Goal: Task Accomplishment & Management: Complete application form

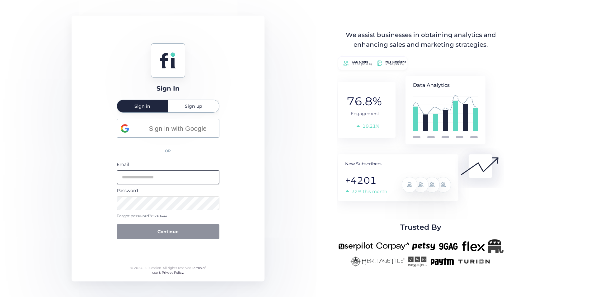
click at [168, 172] on input "email" at bounding box center [168, 177] width 103 height 14
click at [96, 169] on div "Sign In Sign in Sign up Sign in with Google OR Email Password Forgot password? …" at bounding box center [168, 149] width 193 height 266
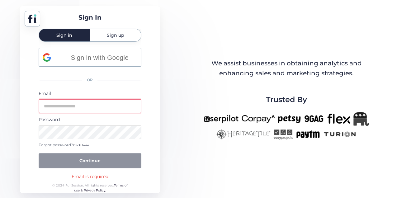
click at [81, 109] on input "email" at bounding box center [90, 106] width 103 height 14
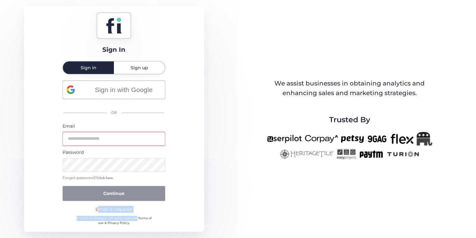
drag, startPoint x: 135, startPoint y: 212, endPoint x: 80, endPoint y: 206, distance: 55.5
click at [80, 206] on div "Sign In Sign in Sign up Sign in with Google OR Email Password Forgot password? …" at bounding box center [114, 118] width 180 height 225
drag, startPoint x: 80, startPoint y: 206, endPoint x: 67, endPoint y: 212, distance: 14.2
click at [64, 215] on div "Sign In Sign in Sign up Sign in with Google OR Email Password Forgot password? …" at bounding box center [114, 118] width 180 height 225
drag, startPoint x: 100, startPoint y: 208, endPoint x: 151, endPoint y: 225, distance: 53.9
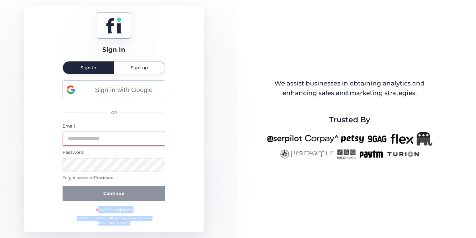
click at [151, 225] on div "Sign In Sign in Sign up Sign in with Google OR Email Password Forgot password? …" at bounding box center [114, 118] width 180 height 225
drag, startPoint x: 151, startPoint y: 225, endPoint x: 147, endPoint y: 222, distance: 4.5
click at [151, 225] on div "© 2024 FullSession. All rights reserved. Terms of use & Privacy Policy." at bounding box center [114, 220] width 81 height 10
drag, startPoint x: 128, startPoint y: 219, endPoint x: 80, endPoint y: 207, distance: 49.7
click at [80, 207] on div "Sign In Sign in Sign up Sign in with Google OR Email Password Forgot password? …" at bounding box center [114, 118] width 180 height 225
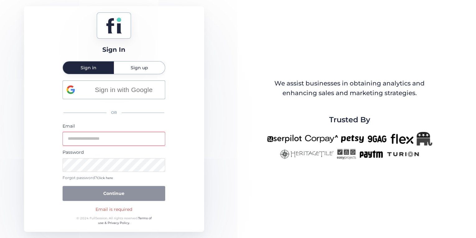
click at [79, 207] on div "Sign In Sign in Sign up Sign in with Google OR Email Password Forgot password? …" at bounding box center [114, 118] width 180 height 225
drag, startPoint x: 79, startPoint y: 207, endPoint x: 151, endPoint y: 226, distance: 73.6
click at [151, 226] on div "Sign In Sign in Sign up Sign in with Google OR Email Password Forgot password? …" at bounding box center [114, 118] width 180 height 225
drag, startPoint x: 151, startPoint y: 226, endPoint x: 146, endPoint y: 224, distance: 5.3
click at [151, 226] on div "Sign In Sign in Sign up Sign in with Google OR Email Password Forgot password? …" at bounding box center [114, 118] width 180 height 225
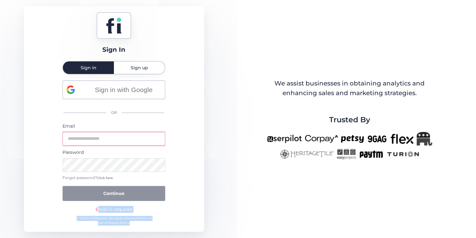
drag, startPoint x: 146, startPoint y: 224, endPoint x: 73, endPoint y: 202, distance: 76.1
click at [73, 202] on div "Sign In Sign in Sign up Sign in with Google OR Email Password Forgot password? …" at bounding box center [114, 118] width 180 height 225
drag, startPoint x: 73, startPoint y: 202, endPoint x: 116, endPoint y: 219, distance: 46.9
click at [111, 218] on div "© 2024 FullSession. All rights reserved. Terms of use & Privacy Policy." at bounding box center [114, 220] width 81 height 10
drag, startPoint x: 143, startPoint y: 222, endPoint x: 80, endPoint y: 205, distance: 65.2
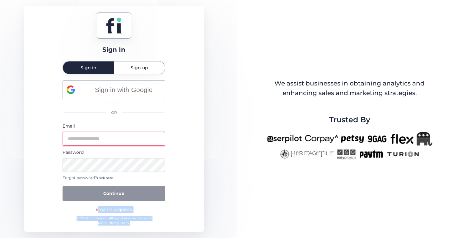
click at [80, 205] on div "Sign In Sign in Sign up Sign in with Google OR Email Password Forgot password? …" at bounding box center [114, 118] width 180 height 225
drag, startPoint x: 80, startPoint y: 205, endPoint x: 142, endPoint y: 227, distance: 65.8
click at [142, 227] on div "Sign In Sign in Sign up Sign in with Google OR Email Password Forgot password? …" at bounding box center [114, 118] width 180 height 225
drag, startPoint x: 135, startPoint y: 221, endPoint x: 71, endPoint y: 205, distance: 65.8
click at [72, 205] on div "Sign In Sign in Sign up Sign in with Google OR Email Password Forgot password? …" at bounding box center [114, 118] width 180 height 225
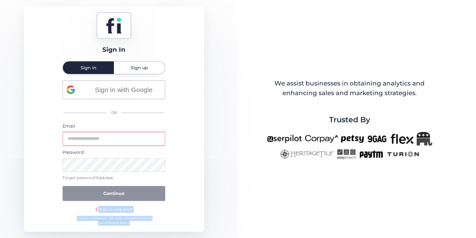
drag, startPoint x: 71, startPoint y: 205, endPoint x: 135, endPoint y: 229, distance: 68.6
click at [132, 229] on div "Sign In Sign in Sign up Sign in with Google OR Email Password Forgot password? …" at bounding box center [114, 118] width 180 height 225
drag, startPoint x: 122, startPoint y: 217, endPoint x: 81, endPoint y: 209, distance: 42.5
click at [81, 209] on div "Sign In Sign in Sign up Sign in with Google OR Email Password Forgot password? …" at bounding box center [114, 118] width 180 height 225
drag, startPoint x: 81, startPoint y: 209, endPoint x: 149, endPoint y: 227, distance: 70.7
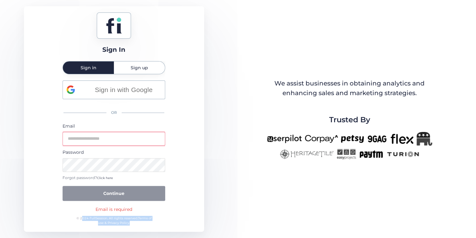
click at [149, 227] on div "Sign In Sign in Sign up Sign in with Google OR Email Password Forgot password? …" at bounding box center [114, 118] width 180 height 225
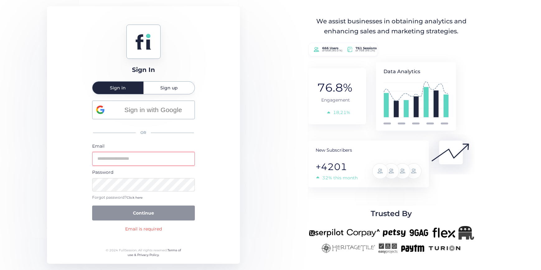
click at [25, 135] on div "Sign In Sign in Sign up Sign in with Google OR Email Password Forgot password? …" at bounding box center [270, 135] width 541 height 270
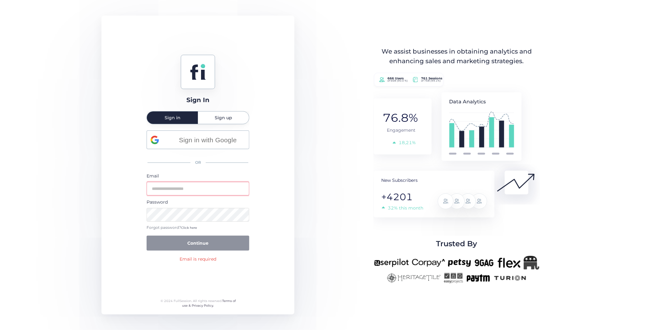
click at [189, 184] on input "email" at bounding box center [198, 189] width 103 height 14
click at [68, 194] on div "Sign In Sign in Sign up Sign in with Google OR Email Password Forgot password? …" at bounding box center [330, 165] width 661 height 330
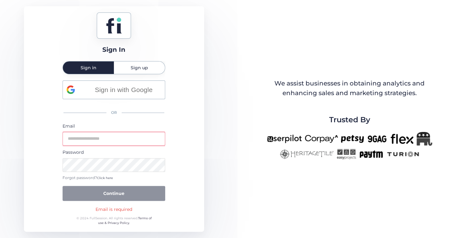
click at [125, 25] on div at bounding box center [114, 25] width 34 height 26
drag, startPoint x: 125, startPoint y: 25, endPoint x: 177, endPoint y: 44, distance: 56.0
click at [177, 44] on div "Sign In Sign in Sign up Sign in with Google OR Email Password Forgot password? …" at bounding box center [114, 118] width 180 height 225
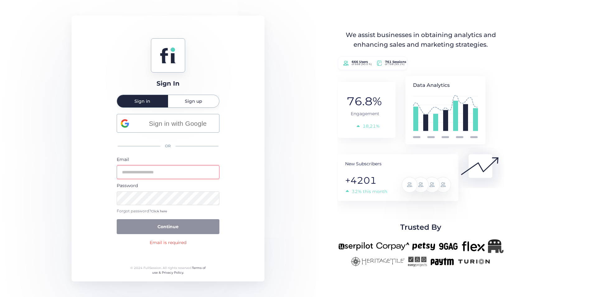
drag, startPoint x: 366, startPoint y: 170, endPoint x: 372, endPoint y: 200, distance: 30.6
click at [372, 200] on rect at bounding box center [398, 177] width 121 height 47
click at [304, 172] on div "Sign In Sign in Sign up Sign in with Google OR Email Password Forgot password? …" at bounding box center [297, 148] width 595 height 297
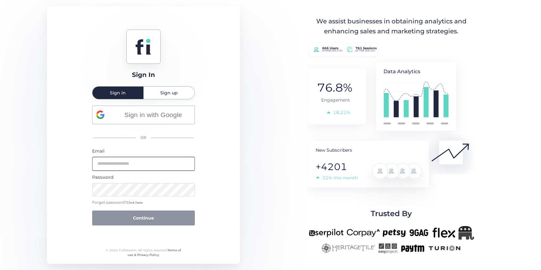
click at [146, 165] on input "email" at bounding box center [143, 164] width 103 height 14
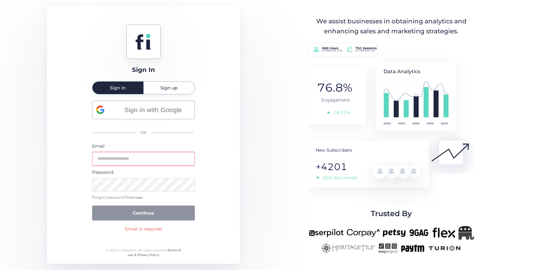
drag, startPoint x: 62, startPoint y: 154, endPoint x: 105, endPoint y: 158, distance: 43.8
click at [62, 154] on div "Sign In Sign in Sign up Sign in with Google OR Email Password Forgot password? …" at bounding box center [143, 134] width 193 height 257
click at [125, 163] on input "email" at bounding box center [143, 159] width 103 height 14
click at [60, 166] on div "Sign In Sign in Sign up Sign in with Google OR Email Password Forgot password? …" at bounding box center [143, 134] width 193 height 257
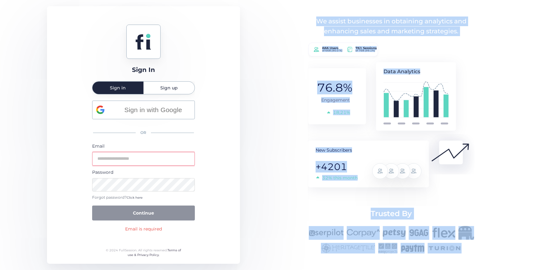
drag, startPoint x: 309, startPoint y: 14, endPoint x: 469, endPoint y: 254, distance: 288.0
click at [460, 254] on div "Sign In Sign in Sign up Sign in with Google OR Email Password Forgot password? …" at bounding box center [270, 135] width 541 height 270
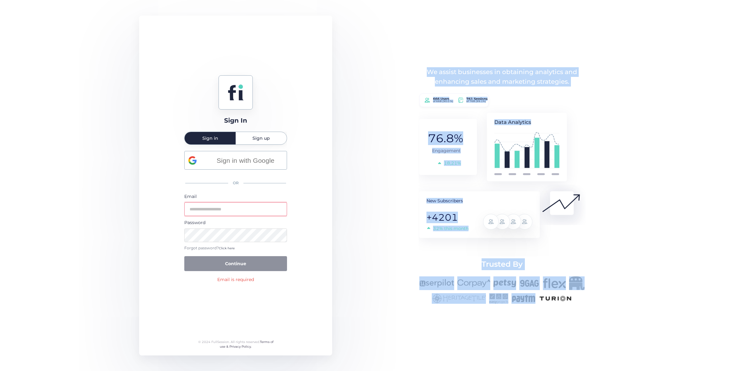
click at [402, 156] on div "We assist businesses in obtaining analytics and enhancing sales and marketing s…" at bounding box center [501, 185] width 205 height 237
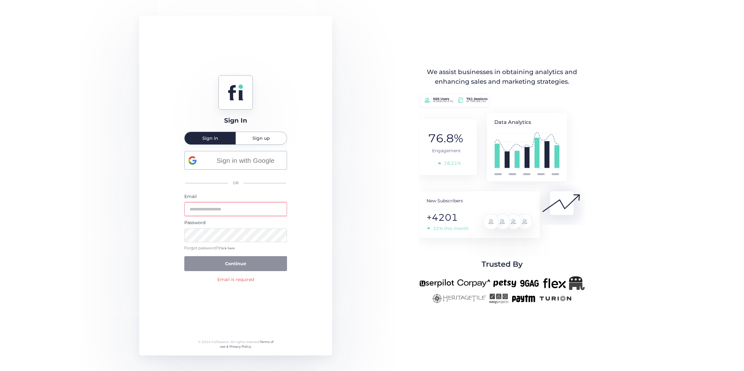
click at [352, 205] on div "Sign In Sign in Sign up Sign in with Google OR Email Password Forgot password? …" at bounding box center [372, 185] width 744 height 371
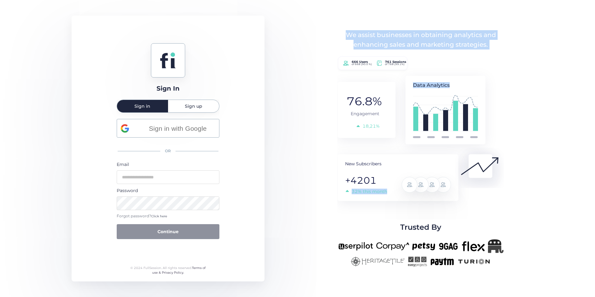
drag, startPoint x: 329, startPoint y: 32, endPoint x: 468, endPoint y: 205, distance: 222.0
click at [470, 206] on div "We assist businesses in obtaining analytics and enhancing sales and marketing s…" at bounding box center [420, 148] width 205 height 237
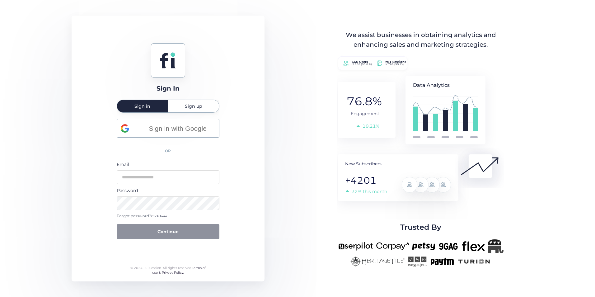
click at [266, 94] on div "Sign In Sign in Sign up Sign in with Google OR Email Password Forgot password? …" at bounding box center [297, 148] width 595 height 297
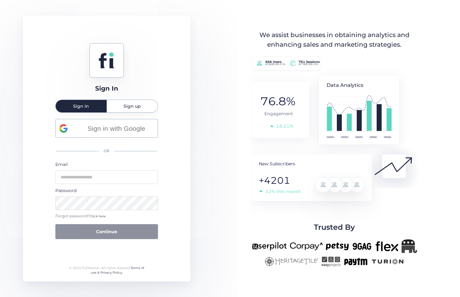
click at [126, 108] on span "Sign up" at bounding box center [132, 106] width 17 height 4
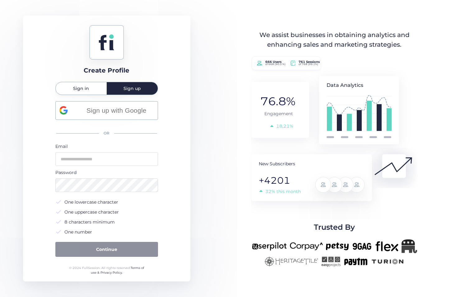
click at [90, 91] on div "Sign in" at bounding box center [81, 88] width 51 height 12
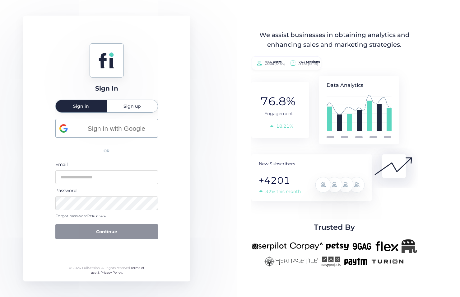
click at [133, 106] on span "Sign up" at bounding box center [132, 106] width 17 height 4
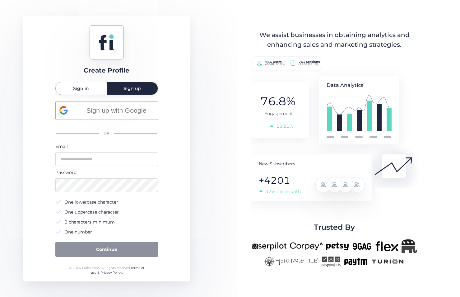
click at [94, 92] on div "Sign in" at bounding box center [81, 88] width 51 height 12
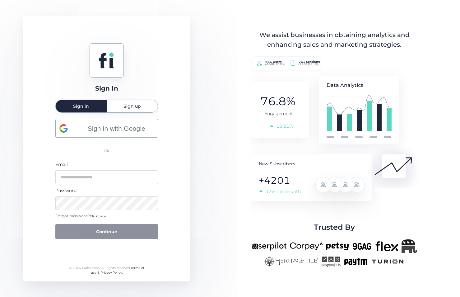
click at [137, 102] on span "Sign up" at bounding box center [132, 106] width 17 height 12
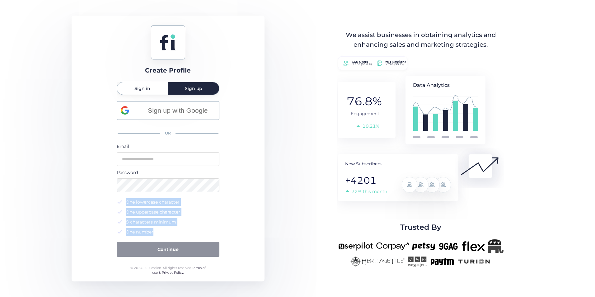
drag, startPoint x: 146, startPoint y: 228, endPoint x: 118, endPoint y: 201, distance: 38.6
click at [118, 201] on form "Email Password One lowercase character One uppercase character 8 characters min…" at bounding box center [168, 200] width 103 height 114
click at [118, 201] on span at bounding box center [120, 202] width 6 height 6
drag, startPoint x: 118, startPoint y: 201, endPoint x: 168, endPoint y: 235, distance: 60.5
click at [168, 235] on div "One lowercase character One uppercase character 8 characters minimum One number" at bounding box center [168, 216] width 103 height 37
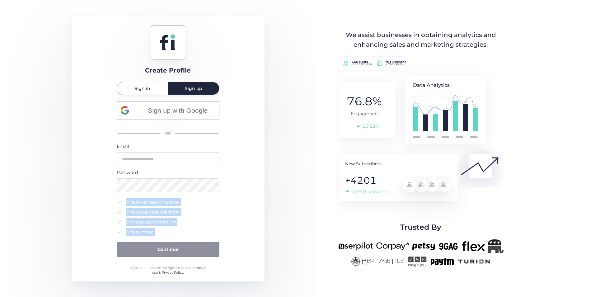
click at [168, 235] on div "One number" at bounding box center [168, 231] width 103 height 7
drag, startPoint x: 168, startPoint y: 234, endPoint x: 113, endPoint y: 205, distance: 62.3
click at [113, 205] on div "Create Profile Sign in Sign up Sign up with Google OR Email Password One lowerc…" at bounding box center [168, 149] width 193 height 266
drag, startPoint x: 114, startPoint y: 205, endPoint x: 170, endPoint y: 236, distance: 63.8
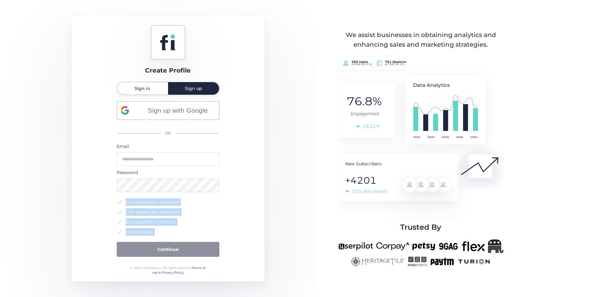
click at [170, 236] on div "Create Profile Sign in Sign up Sign up with Google OR Email Password One lowerc…" at bounding box center [168, 149] width 193 height 266
click at [170, 236] on form "Email Password One lowercase character One uppercase character 8 characters min…" at bounding box center [168, 200] width 103 height 114
drag, startPoint x: 170, startPoint y: 236, endPoint x: 107, endPoint y: 201, distance: 72.3
click at [107, 201] on div "Create Profile Sign in Sign up Sign up with Google OR Email Password One lowerc…" at bounding box center [168, 149] width 193 height 266
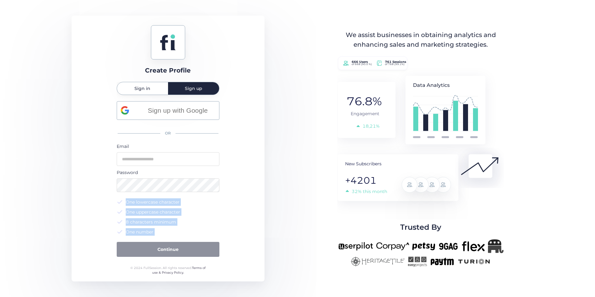
drag, startPoint x: 107, startPoint y: 201, endPoint x: 172, endPoint y: 229, distance: 70.6
click at [172, 229] on div "Create Profile Sign in Sign up Sign up with Google OR Email Password One lowerc…" at bounding box center [168, 149] width 193 height 266
drag, startPoint x: 172, startPoint y: 229, endPoint x: 166, endPoint y: 216, distance: 14.9
click at [172, 229] on div "One number" at bounding box center [168, 231] width 103 height 7
click at [143, 93] on span "Sign in" at bounding box center [142, 88] width 16 height 12
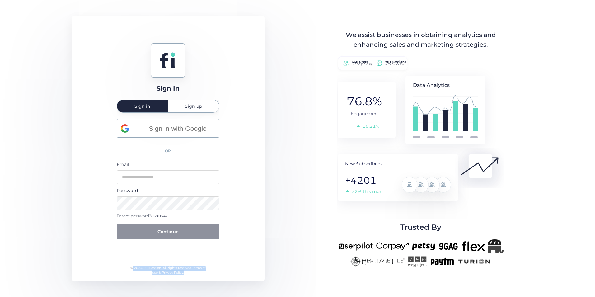
drag, startPoint x: 192, startPoint y: 275, endPoint x: 116, endPoint y: 268, distance: 77.2
click at [116, 268] on div "Sign In Sign in Sign up Sign in with Google OR Email Password Forgot password? …" at bounding box center [168, 149] width 193 height 266
click at [213, 280] on div "Sign In Sign in Sign up Sign in with Google OR Email Password Forgot password? …" at bounding box center [168, 149] width 193 height 266
drag, startPoint x: 205, startPoint y: 275, endPoint x: 113, endPoint y: 269, distance: 92.3
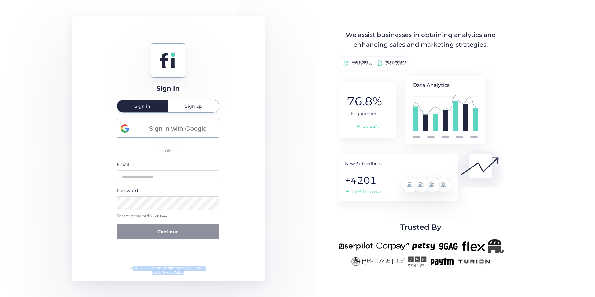
click at [113, 269] on div "Sign In Sign in Sign up Sign in with Google OR Email Password Forgot password? …" at bounding box center [168, 149] width 193 height 266
click at [112, 269] on div "Sign In Sign in Sign up Sign in with Google OR Email Password Forgot password? …" at bounding box center [168, 149] width 193 height 266
drag, startPoint x: 112, startPoint y: 269, endPoint x: 217, endPoint y: 280, distance: 104.9
click at [217, 280] on div "Sign In Sign in Sign up Sign in with Google OR Email Password Forgot password? …" at bounding box center [168, 149] width 193 height 266
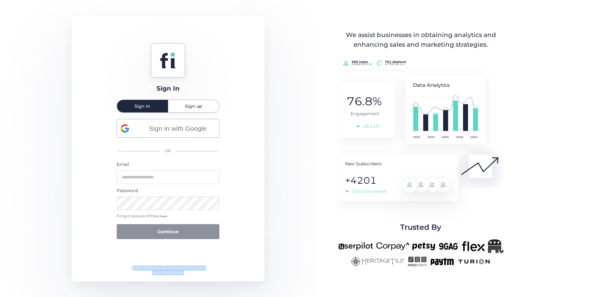
drag, startPoint x: 163, startPoint y: 272, endPoint x: 73, endPoint y: 265, distance: 90.0
click at [73, 265] on div "Sign In Sign in Sign up Sign in with Google OR Email Password Forgot password? …" at bounding box center [168, 149] width 193 height 266
drag, startPoint x: 73, startPoint y: 265, endPoint x: 106, endPoint y: 280, distance: 36.5
click at [106, 280] on div "Sign In Sign in Sign up Sign in with Google OR Email Password Forgot password? …" at bounding box center [168, 149] width 193 height 266
drag, startPoint x: 131, startPoint y: 267, endPoint x: 210, endPoint y: 271, distance: 78.3
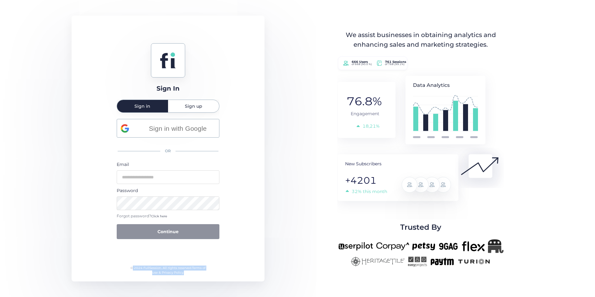
click at [207, 271] on div "Sign In Sign in Sign up Sign in with Google OR Email Password Forgot password? …" at bounding box center [168, 149] width 193 height 266
click at [210, 271] on div "Sign In Sign in Sign up Sign in with Google OR Email Password Forgot password? …" at bounding box center [168, 149] width 193 height 266
click at [192, 108] on span "Sign up" at bounding box center [193, 106] width 17 height 4
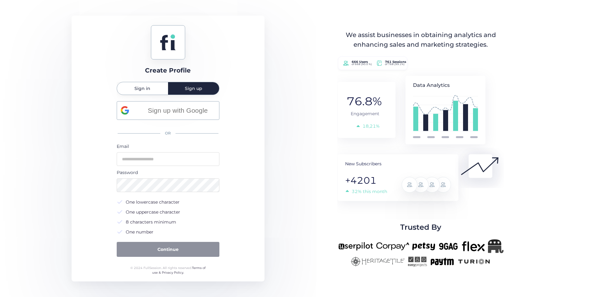
click at [164, 88] on div "Sign in" at bounding box center [142, 88] width 51 height 12
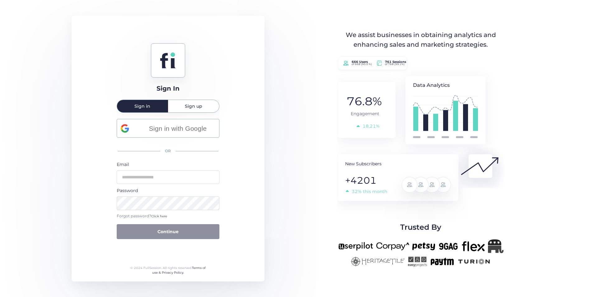
click at [200, 104] on span "Sign up" at bounding box center [193, 106] width 17 height 4
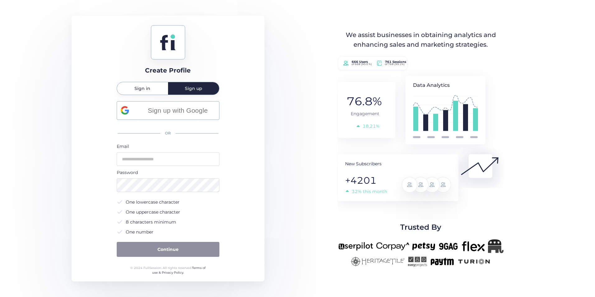
click at [154, 87] on div "Sign in" at bounding box center [142, 88] width 51 height 12
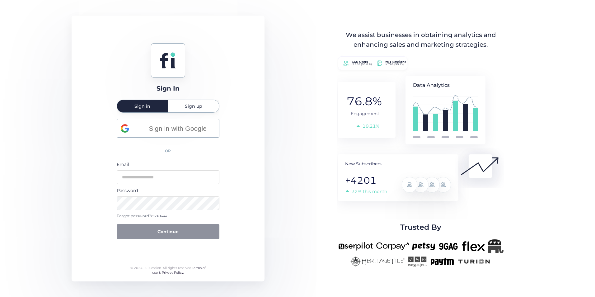
click at [204, 107] on div "Sign up" at bounding box center [193, 106] width 51 height 12
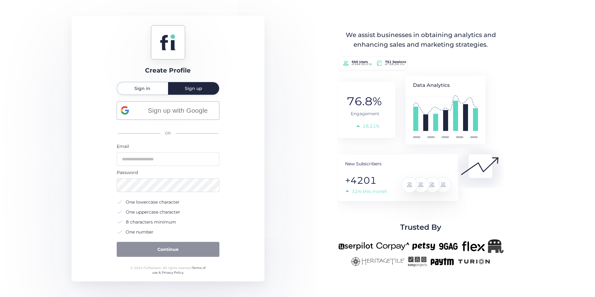
click at [162, 92] on div "Sign in" at bounding box center [142, 88] width 51 height 12
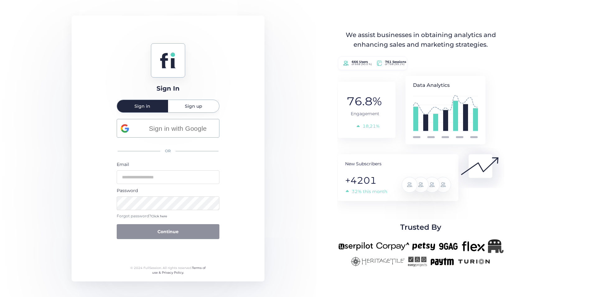
click at [203, 108] on div "Sign up" at bounding box center [193, 106] width 51 height 12
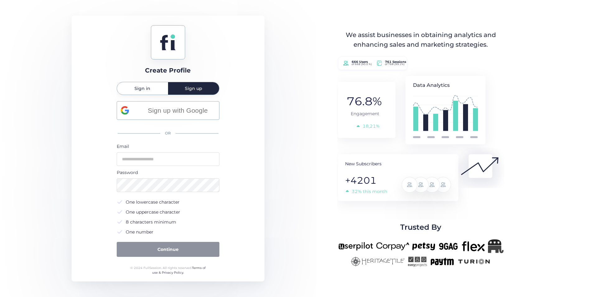
click at [161, 92] on div "Sign in" at bounding box center [142, 88] width 51 height 12
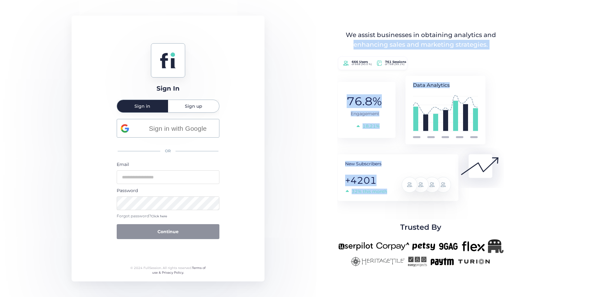
drag, startPoint x: 498, startPoint y: 27, endPoint x: 315, endPoint y: 57, distance: 185.7
click at [315, 57] on div "Sign In Sign in Sign up Sign in with Google OR Email Password Forgot password? …" at bounding box center [297, 148] width 595 height 297
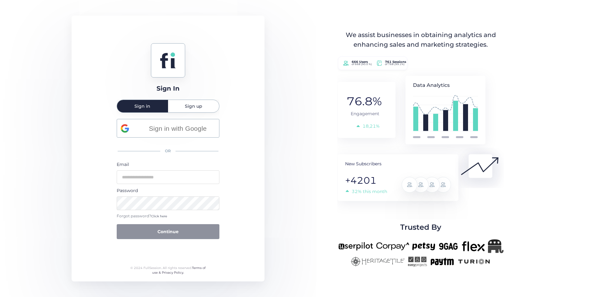
click at [207, 111] on div "Sign up" at bounding box center [193, 106] width 51 height 12
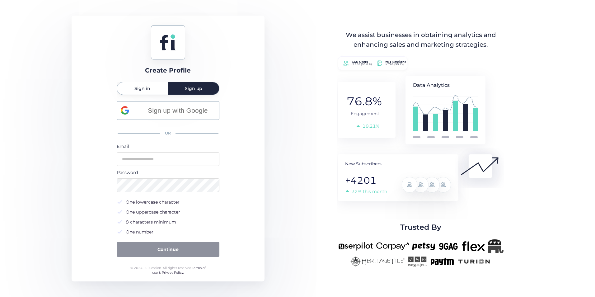
click at [160, 89] on div "Sign in" at bounding box center [142, 88] width 51 height 12
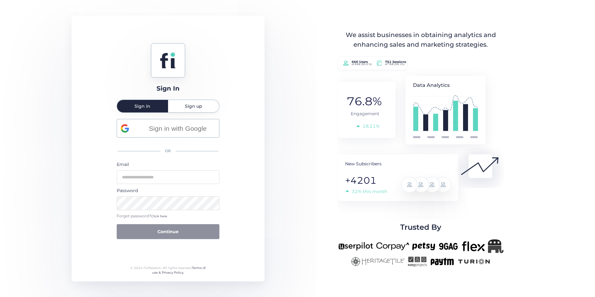
click at [189, 99] on div "Sign In Sign in Sign up Sign in with Google OR Email Password Forgot password? …" at bounding box center [168, 149] width 193 height 266
click at [189, 105] on span "Sign up" at bounding box center [193, 106] width 17 height 4
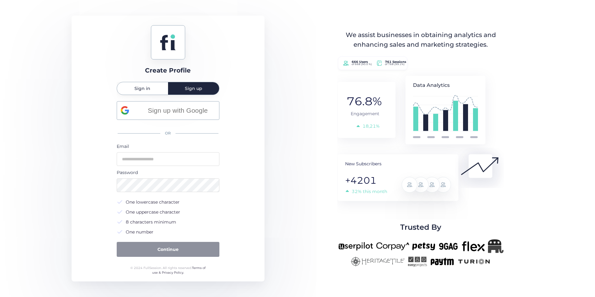
click at [150, 89] on div "Sign in" at bounding box center [142, 88] width 51 height 12
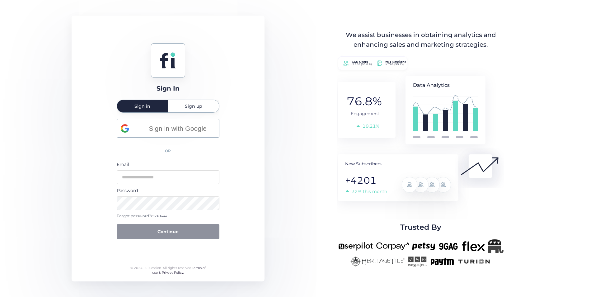
click at [183, 106] on div "Sign up" at bounding box center [193, 106] width 51 height 12
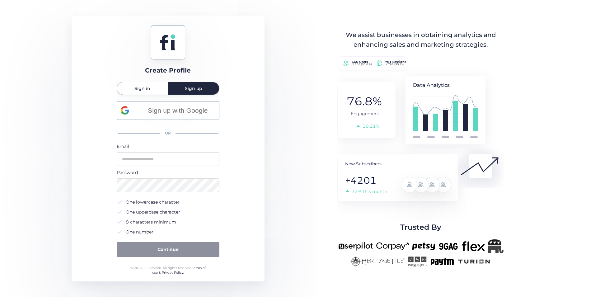
click at [149, 93] on span "Sign in" at bounding box center [142, 88] width 16 height 12
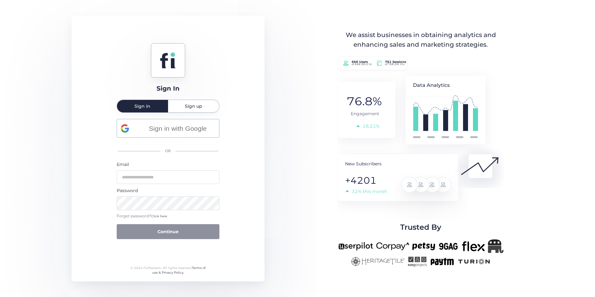
click at [194, 98] on div "Sign In Sign in Sign up Sign in with Google OR Email Password Forgot password? …" at bounding box center [168, 149] width 193 height 266
click at [192, 100] on span "Sign up" at bounding box center [193, 106] width 17 height 12
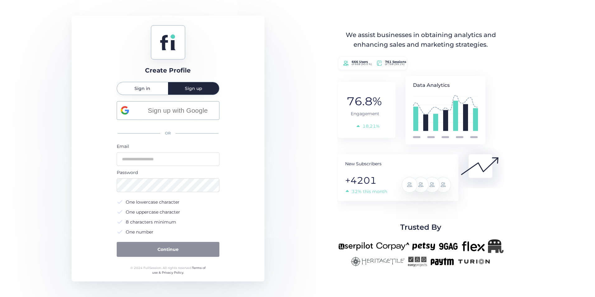
click at [154, 91] on div "Sign in" at bounding box center [142, 88] width 51 height 12
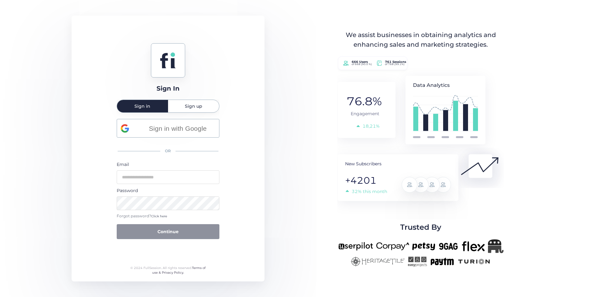
click at [191, 105] on span "Sign up" at bounding box center [193, 106] width 17 height 4
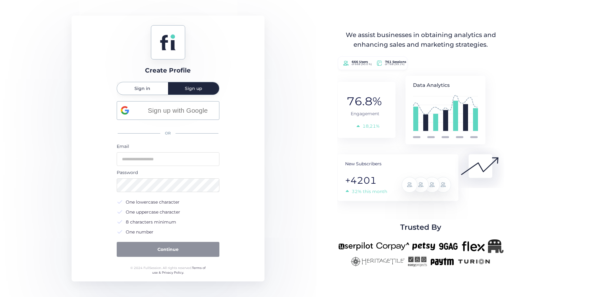
click at [151, 89] on div "Sign in" at bounding box center [142, 88] width 51 height 12
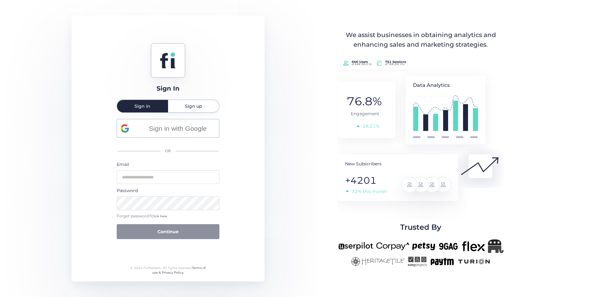
click at [193, 107] on span "Sign up" at bounding box center [193, 106] width 17 height 4
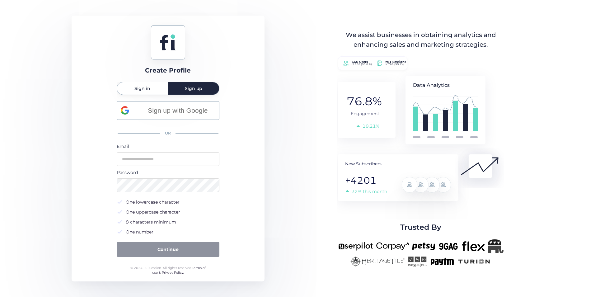
click at [150, 88] on span "Sign in" at bounding box center [142, 88] width 16 height 4
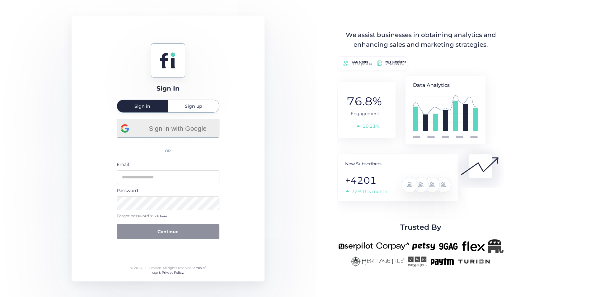
drag, startPoint x: 185, startPoint y: 122, endPoint x: 188, endPoint y: 113, distance: 9.7
click at [185, 121] on div "Sign in with Google" at bounding box center [168, 128] width 95 height 18
click at [189, 111] on span "Sign up" at bounding box center [193, 106] width 17 height 12
click at [321, 184] on div "We assist businesses in obtaining analytics and enhancing sales and marketing s…" at bounding box center [420, 148] width 205 height 237
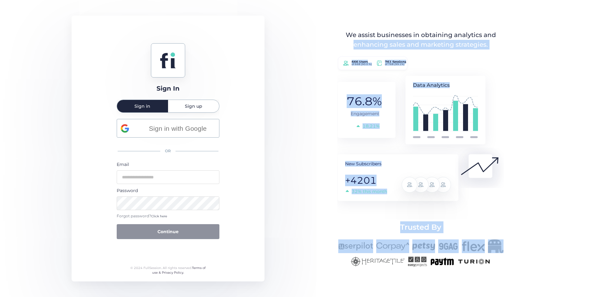
drag, startPoint x: 492, startPoint y: 38, endPoint x: 346, endPoint y: 276, distance: 279.1
click at [346, 276] on div "Sign In Sign in Sign up Sign in with Google OR Email Password Forgot password? …" at bounding box center [297, 148] width 595 height 297
drag, startPoint x: 346, startPoint y: 276, endPoint x: 343, endPoint y: 275, distance: 3.4
click at [345, 276] on div "Sign In Sign in Sign up Sign in with Google OR Email Password Forgot password? …" at bounding box center [297, 148] width 595 height 297
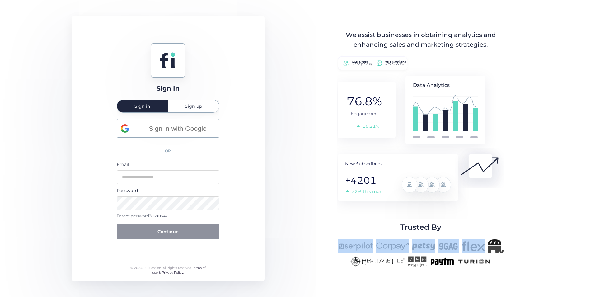
drag, startPoint x: 344, startPoint y: 259, endPoint x: 527, endPoint y: 238, distance: 184.6
click at [527, 238] on div "Sign In Sign in Sign up Sign in with Google OR Email Password Forgot password? …" at bounding box center [297, 148] width 595 height 297
drag, startPoint x: 523, startPoint y: 237, endPoint x: 316, endPoint y: 271, distance: 210.1
click at [316, 271] on div "Sign In Sign in Sign up Sign in with Google OR Email Password Forgot password? …" at bounding box center [297, 148] width 595 height 297
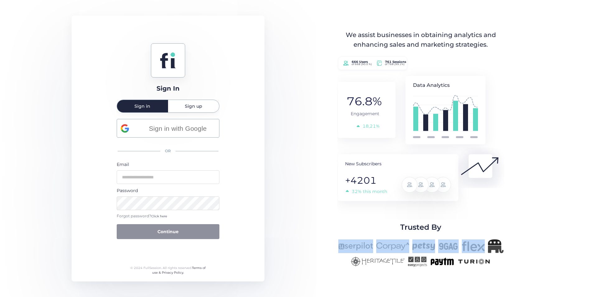
click at [316, 271] on div "Sign In Sign in Sign up Sign in with Google OR Email Password Forgot password? …" at bounding box center [297, 148] width 595 height 297
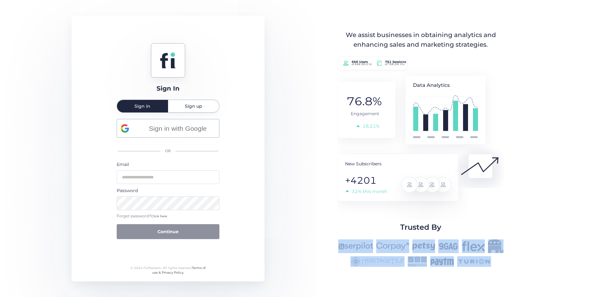
drag, startPoint x: 316, startPoint y: 271, endPoint x: 519, endPoint y: 237, distance: 206.2
click at [519, 237] on div "Sign In Sign in Sign up Sign in with Google OR Email Password Forgot password? …" at bounding box center [297, 148] width 595 height 297
click at [519, 237] on div "Trusted By" at bounding box center [420, 244] width 205 height 46
drag, startPoint x: 519, startPoint y: 237, endPoint x: 328, endPoint y: 266, distance: 193.4
click at [328, 266] on div "Trusted By" at bounding box center [420, 244] width 205 height 46
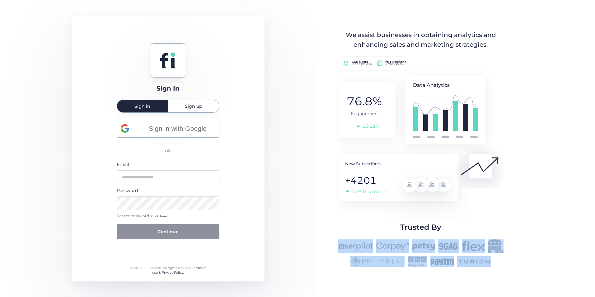
click at [327, 266] on div at bounding box center [420, 252] width 205 height 27
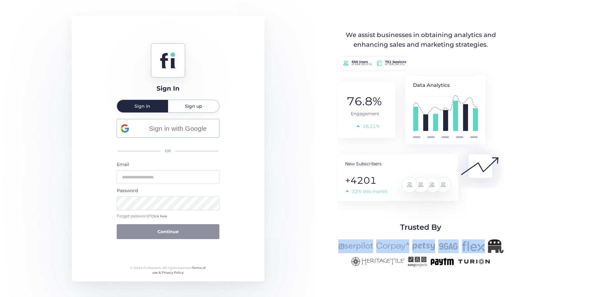
drag, startPoint x: 530, startPoint y: 264, endPoint x: 325, endPoint y: 238, distance: 206.5
click at [325, 238] on div "Sign In Sign in Sign up Sign in with Google OR Email Password Forgot password? …" at bounding box center [297, 148] width 595 height 297
drag, startPoint x: 325, startPoint y: 238, endPoint x: 316, endPoint y: 251, distance: 16.3
click at [316, 252] on div "Sign In Sign in Sign up Sign in with Google OR Email Password Forgot password? …" at bounding box center [297, 148] width 595 height 297
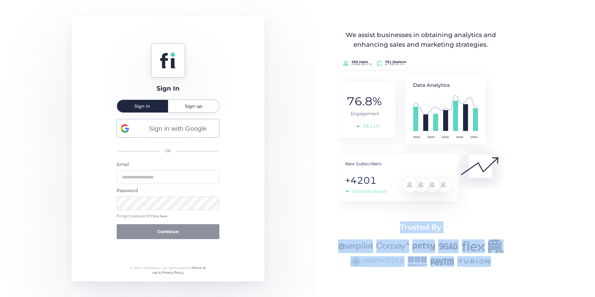
drag, startPoint x: 439, startPoint y: 241, endPoint x: 495, endPoint y: 262, distance: 59.5
click at [495, 262] on div "Trusted By" at bounding box center [420, 244] width 205 height 46
click at [495, 262] on div at bounding box center [420, 252] width 205 height 27
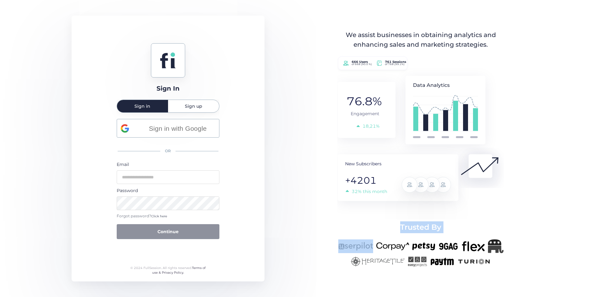
drag, startPoint x: 476, startPoint y: 256, endPoint x: 384, endPoint y: 222, distance: 97.8
click at [384, 222] on div "Trusted By" at bounding box center [420, 244] width 205 height 46
click at [384, 221] on div "Trusted By" at bounding box center [420, 244] width 205 height 46
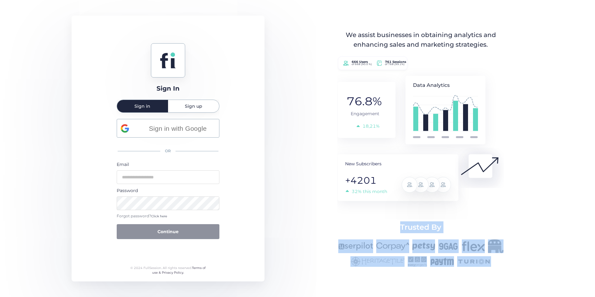
drag, startPoint x: 408, startPoint y: 227, endPoint x: 484, endPoint y: 266, distance: 84.4
click at [484, 266] on div "Trusted By" at bounding box center [420, 244] width 205 height 46
drag, startPoint x: 484, startPoint y: 266, endPoint x: 465, endPoint y: 272, distance: 19.7
click at [461, 272] on div "Sign In Sign in Sign up Sign in with Google OR Email Password Forgot password? …" at bounding box center [297, 148] width 595 height 297
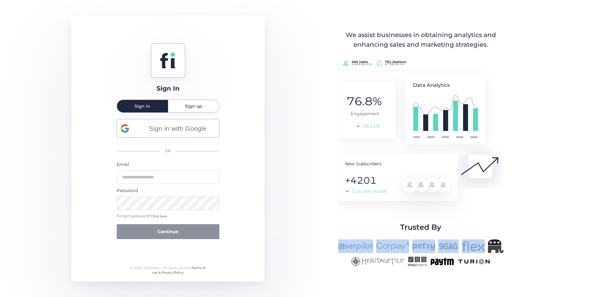
drag, startPoint x: 460, startPoint y: 254, endPoint x: 381, endPoint y: 224, distance: 85.2
click at [381, 224] on div "Trusted By" at bounding box center [420, 244] width 205 height 46
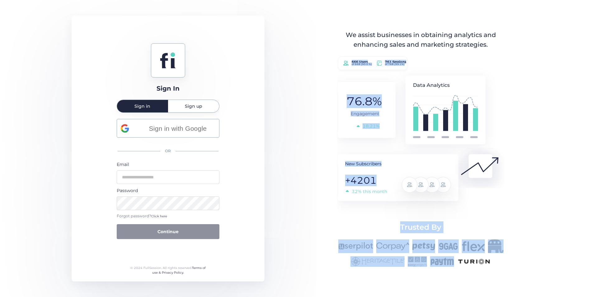
drag, startPoint x: 417, startPoint y: 231, endPoint x: 502, endPoint y: 268, distance: 93.4
click at [502, 268] on div "Sign In Sign in Sign up Sign in with Google OR Email Password Forgot password? …" at bounding box center [297, 148] width 595 height 297
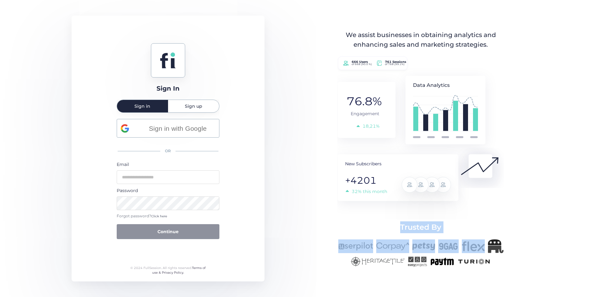
drag, startPoint x: 488, startPoint y: 261, endPoint x: 398, endPoint y: 223, distance: 97.5
click at [398, 223] on div "Trusted By" at bounding box center [420, 244] width 205 height 46
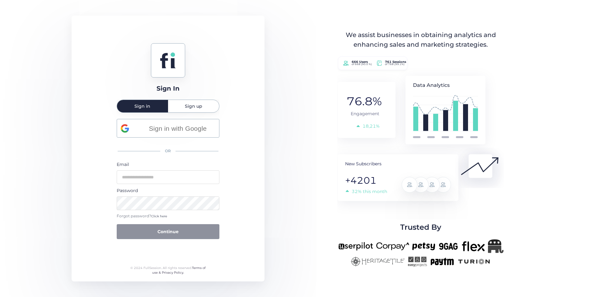
click at [484, 269] on div "Sign In Sign in Sign up Sign in with Google OR Email Password Forgot password? …" at bounding box center [297, 148] width 595 height 297
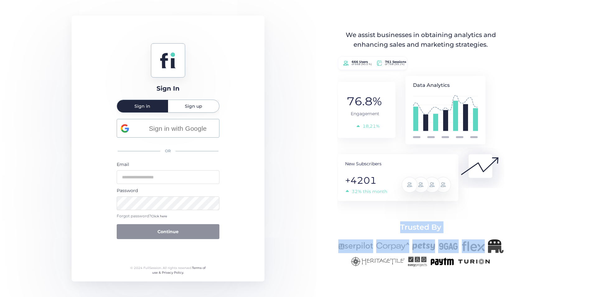
drag, startPoint x: 504, startPoint y: 260, endPoint x: 398, endPoint y: 225, distance: 112.2
click at [398, 225] on div "Trusted By" at bounding box center [420, 244] width 205 height 46
